Goal: Transaction & Acquisition: Book appointment/travel/reservation

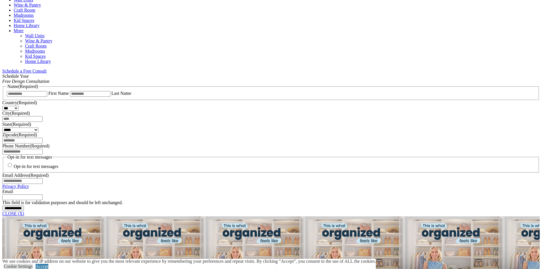
scroll to position [370, 0]
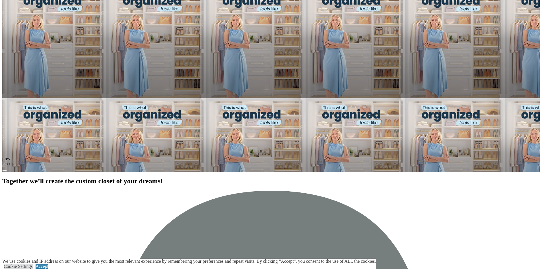
scroll to position [853, 0]
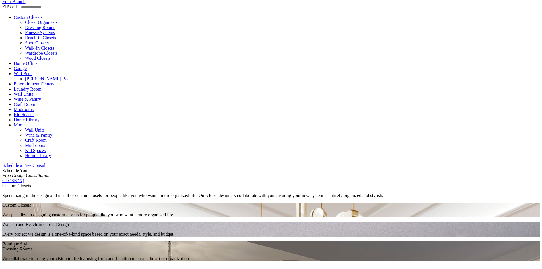
scroll to position [284, 0]
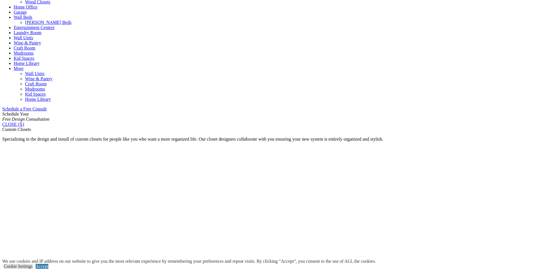
scroll to position [489, 0]
